Goal: Find specific page/section: Find specific page/section

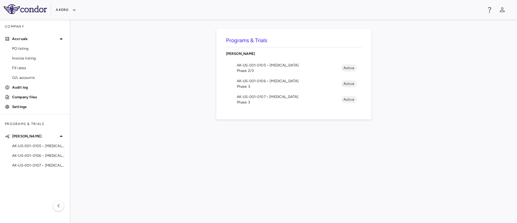
click at [254, 71] on span "Phase 2/3" at bounding box center [289, 70] width 104 height 5
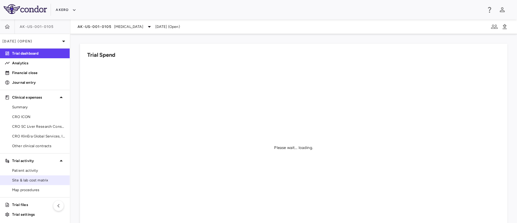
click at [34, 180] on span "Site & lab cost matrix" at bounding box center [38, 179] width 53 height 5
click at [32, 182] on span "Site & lab cost matrix" at bounding box center [38, 179] width 53 height 5
